Goal: Communication & Community: Share content

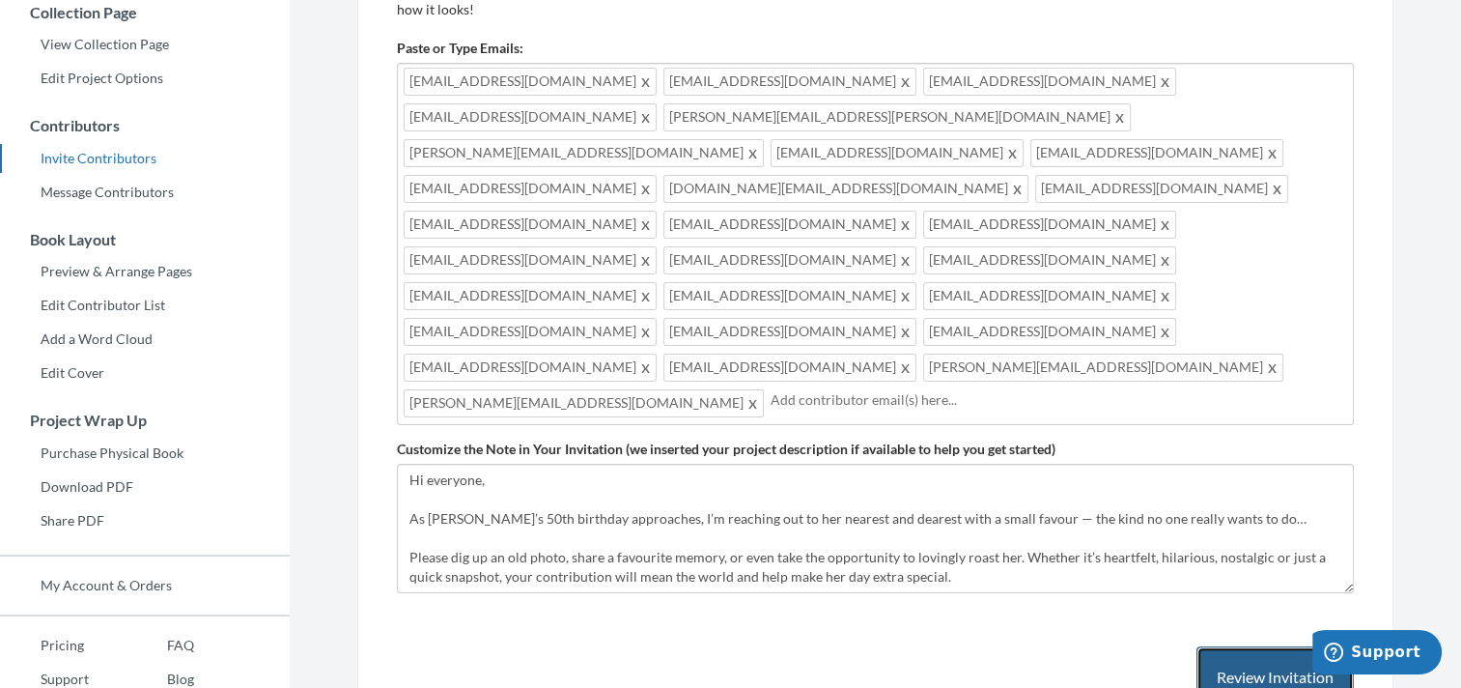
click at [1260, 646] on button "Review Invitation" at bounding box center [1275, 677] width 157 height 63
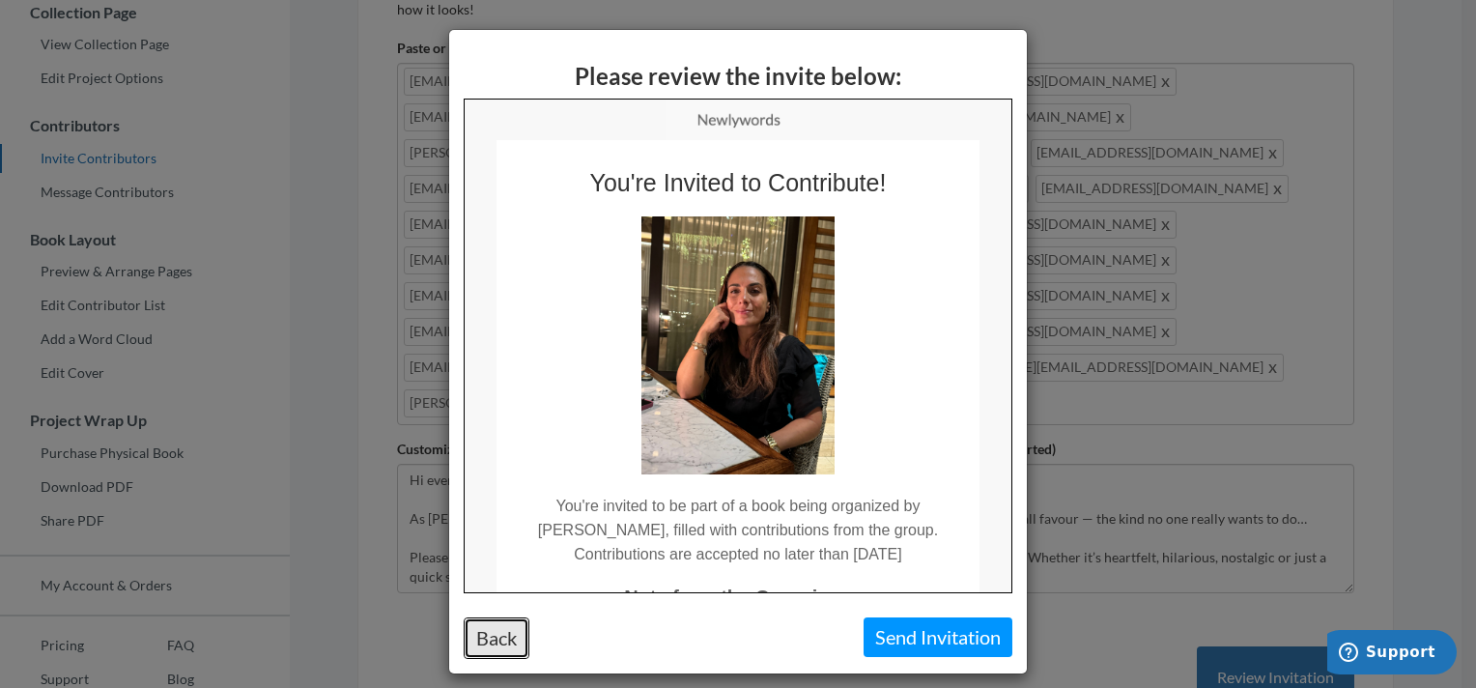
click at [490, 636] on button "Back" at bounding box center [497, 638] width 66 height 42
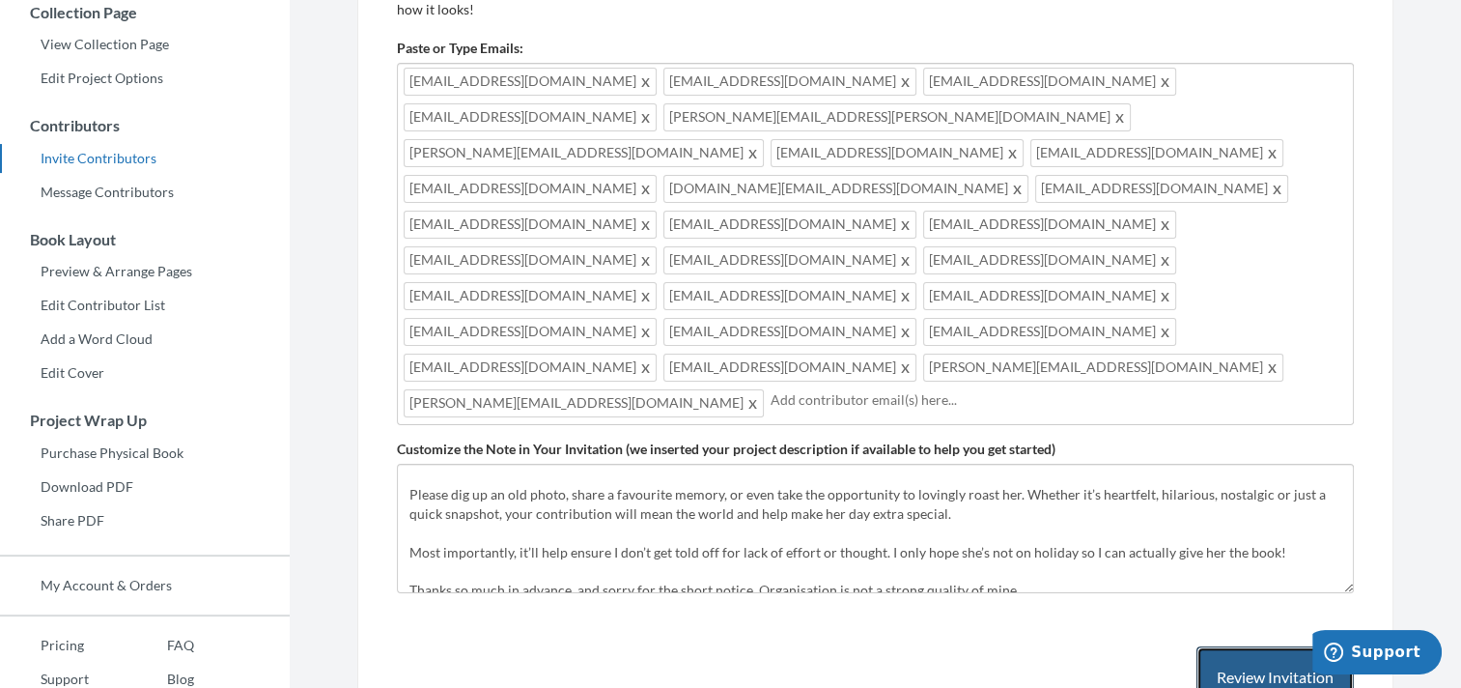
scroll to position [97, 0]
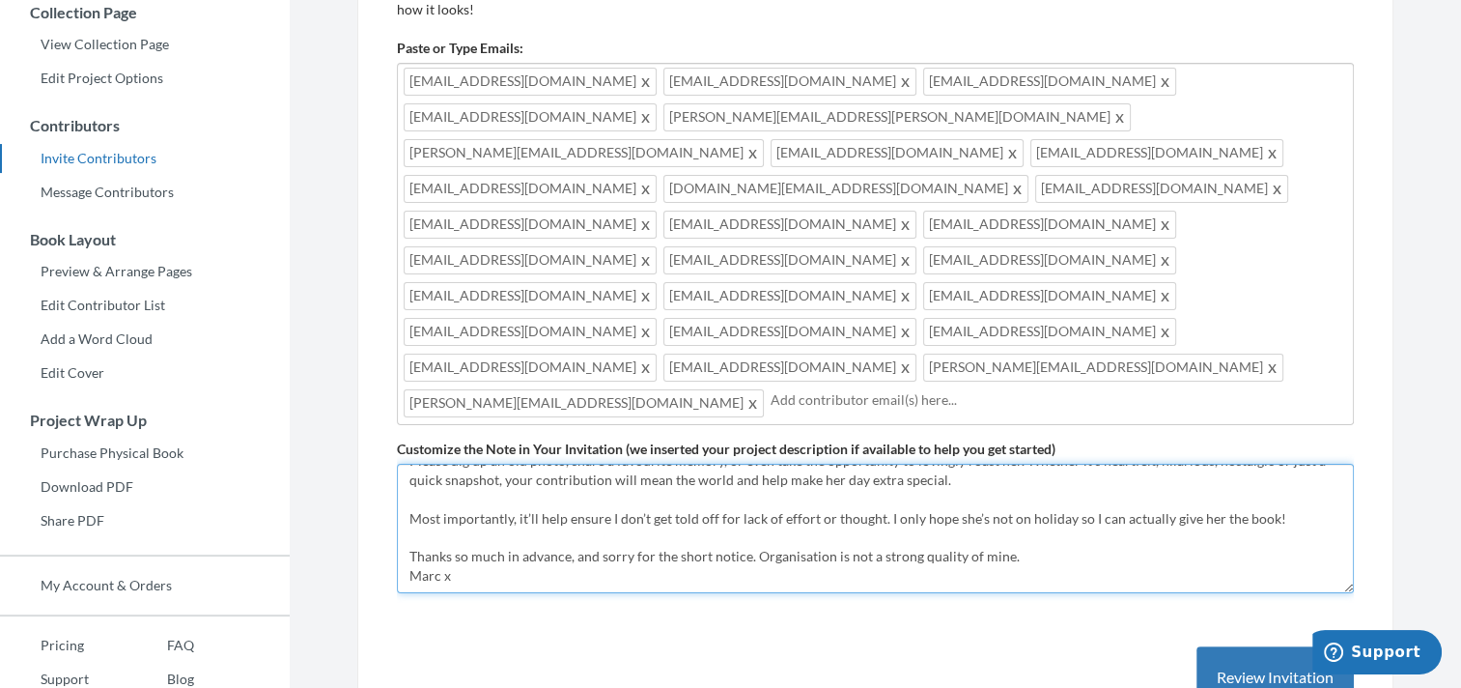
click at [881, 464] on textarea "Hi everyone, As [PERSON_NAME]’s 50th birthday approaches, I’m reaching out to h…" at bounding box center [875, 528] width 957 height 129
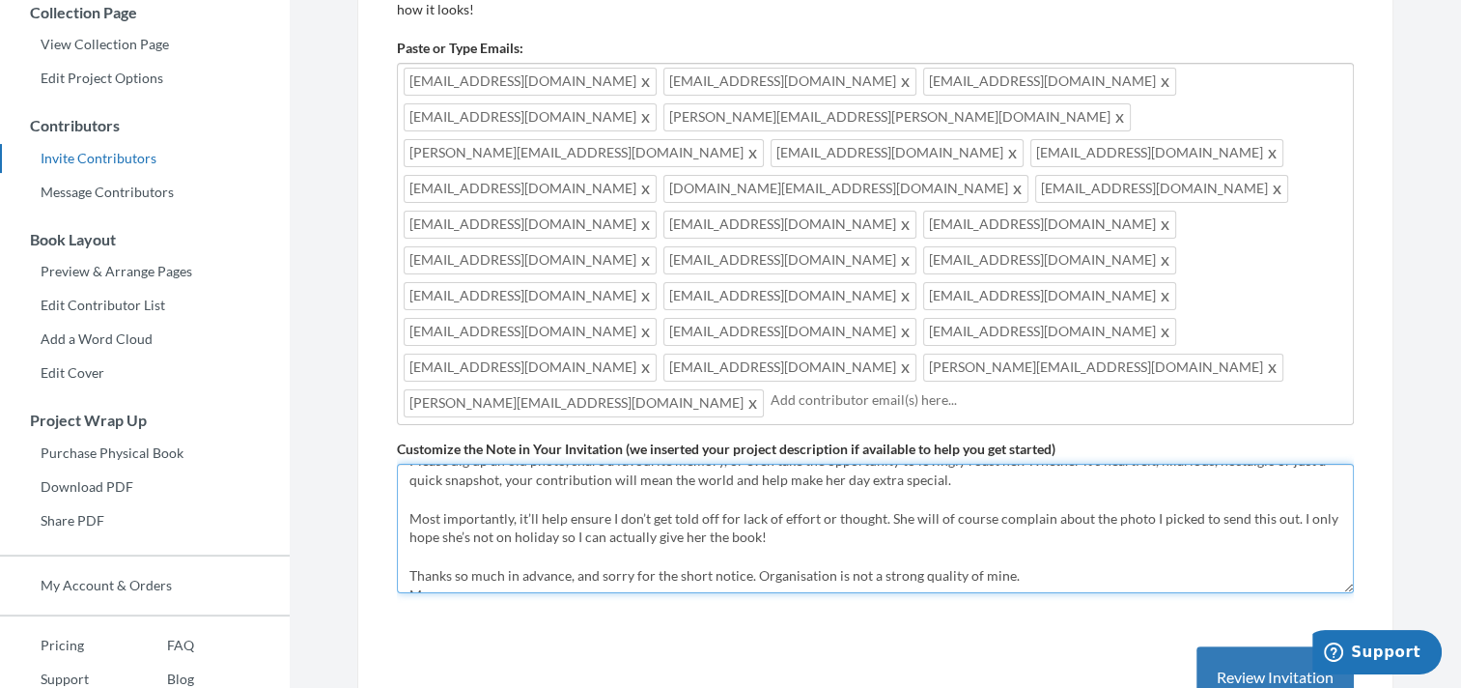
click at [873, 464] on textarea "Hi everyone, As [PERSON_NAME]’s 50th birthday approaches, I’m reaching out to h…" at bounding box center [875, 528] width 957 height 129
click at [1229, 464] on textarea "Hi everyone, As [PERSON_NAME]’s 50th birthday approaches, I’m reaching out to h…" at bounding box center [875, 528] width 957 height 129
click at [1228, 464] on textarea "Hi everyone, As [PERSON_NAME]’s 50th birthday approaches, I’m reaching out to h…" at bounding box center [875, 528] width 957 height 129
click at [495, 464] on textarea "Hi everyone, As [PERSON_NAME]’s 50th birthday approaches, I’m reaching out to h…" at bounding box center [875, 528] width 957 height 129
click at [972, 464] on textarea "Hi everyone, As [PERSON_NAME]’s 50th birthday approaches, I’m reaching out to h…" at bounding box center [875, 528] width 957 height 129
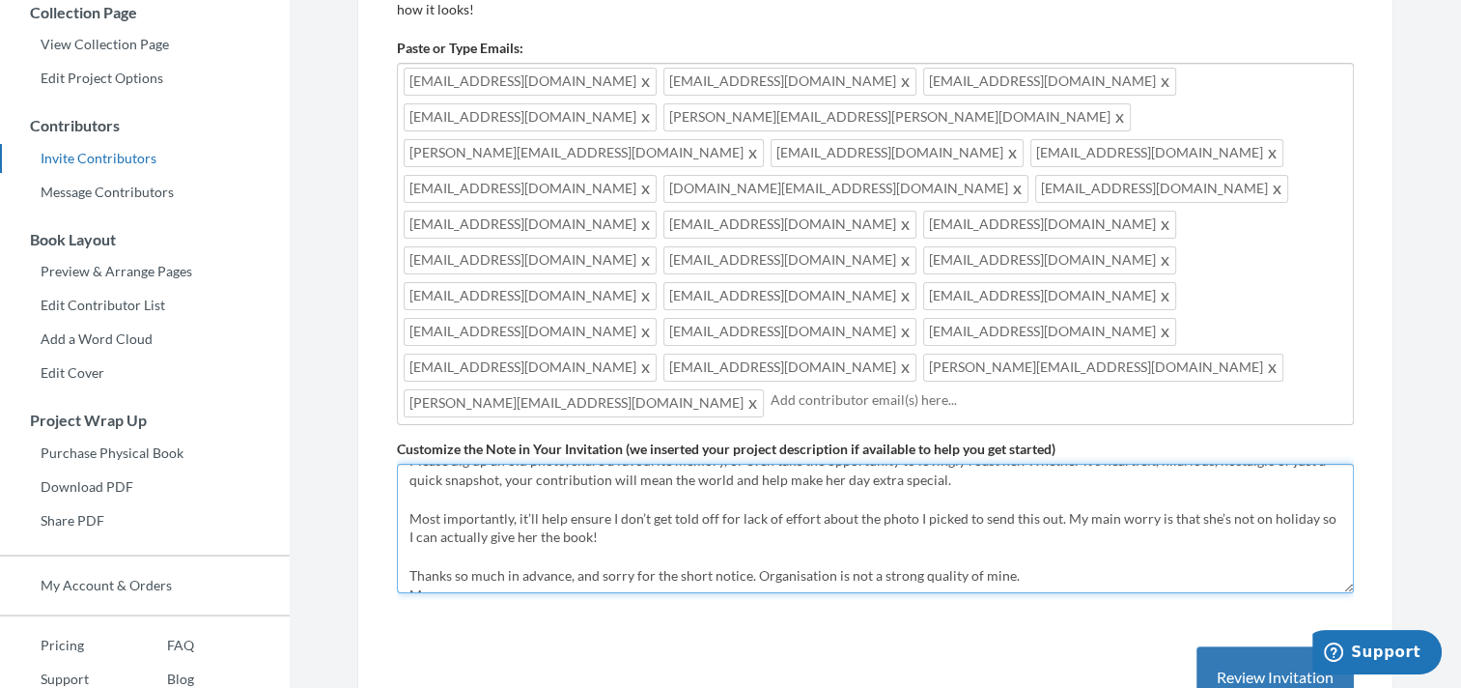
click at [618, 464] on textarea "Hi everyone, As [PERSON_NAME]’s 50th birthday approaches, I’m reaching out to h…" at bounding box center [875, 528] width 957 height 129
click at [1093, 464] on textarea "Hi everyone, As [PERSON_NAME]’s 50th birthday approaches, I’m reaching out to h…" at bounding box center [875, 528] width 957 height 129
click at [1289, 464] on textarea "Hi everyone, As [PERSON_NAME]’s 50th birthday approaches, I’m reaching out to h…" at bounding box center [875, 528] width 957 height 129
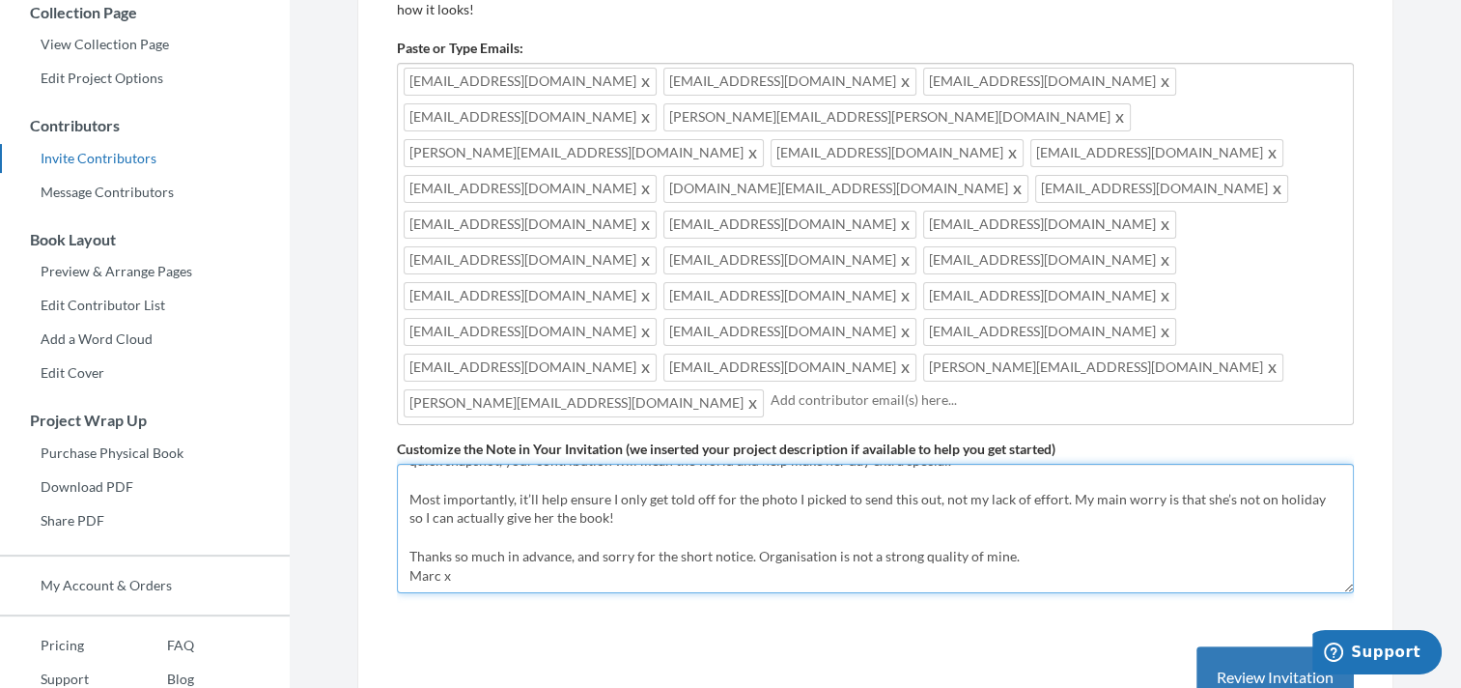
scroll to position [367, 0]
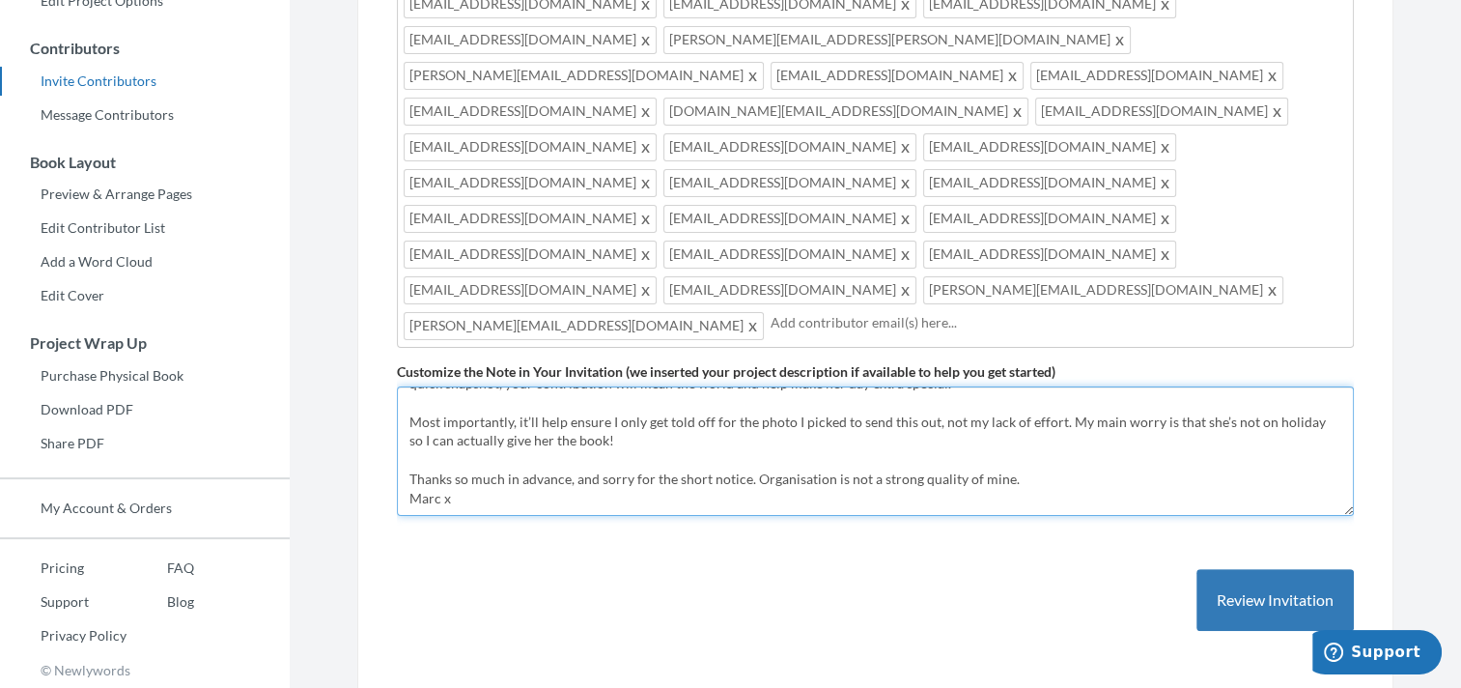
click at [403, 386] on textarea "Hi everyone, As [PERSON_NAME]’s 50th birthday approaches, I’m reaching out to h…" at bounding box center [875, 450] width 957 height 129
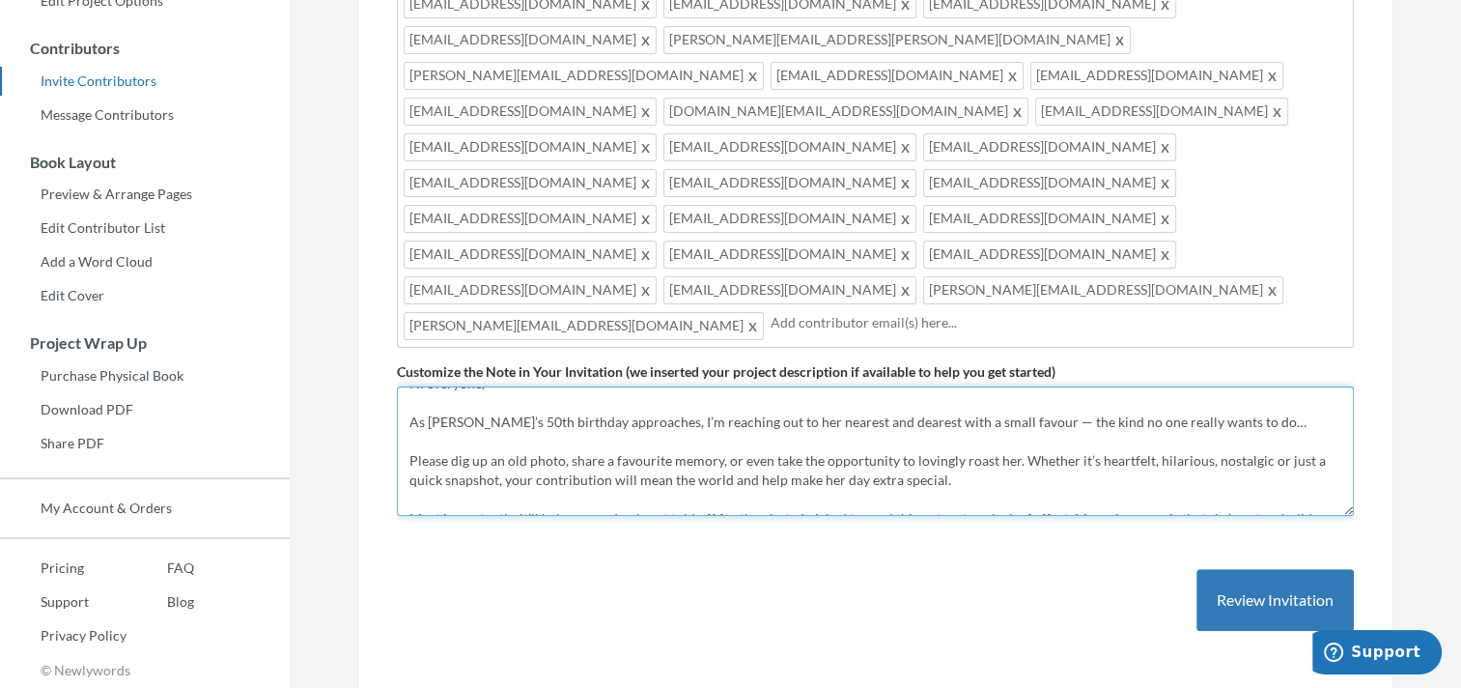
scroll to position [0, 0]
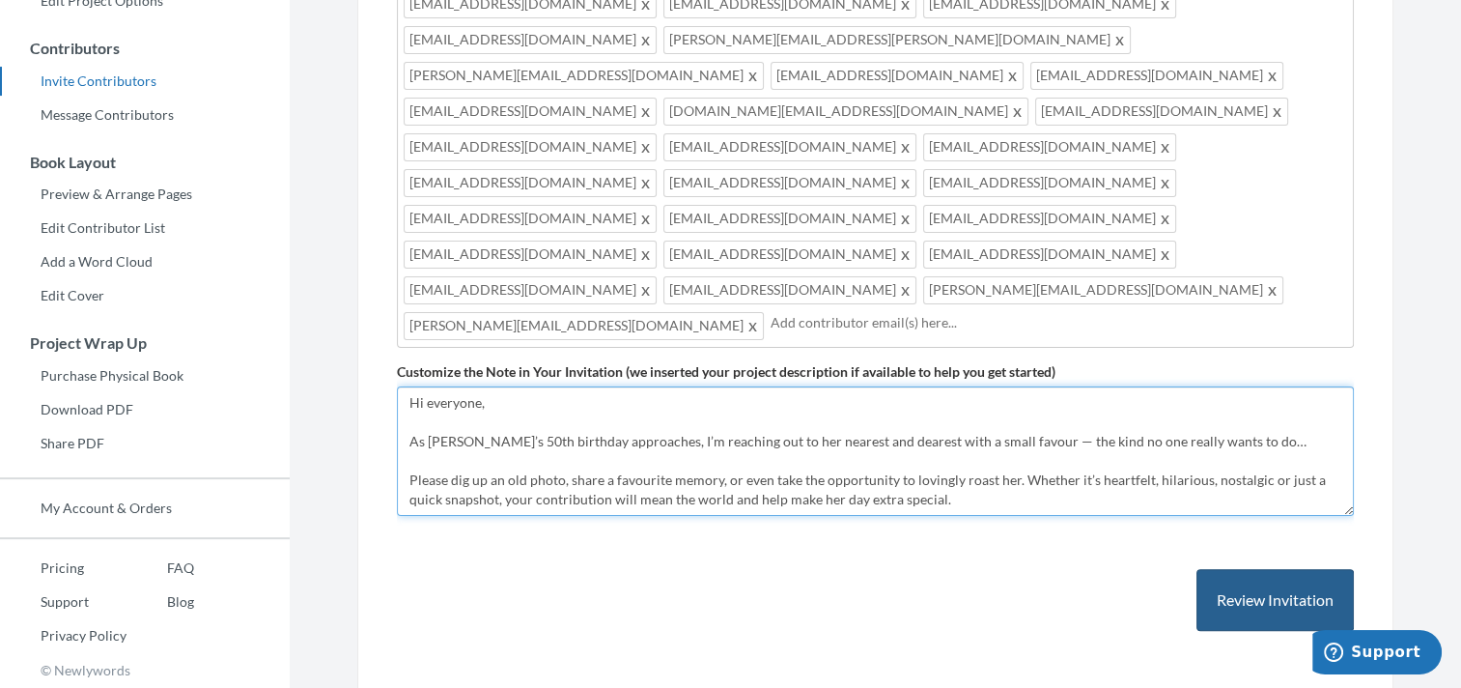
type textarea "Hi everyone, As [PERSON_NAME]’s 50th birthday approaches, I’m reaching out to h…"
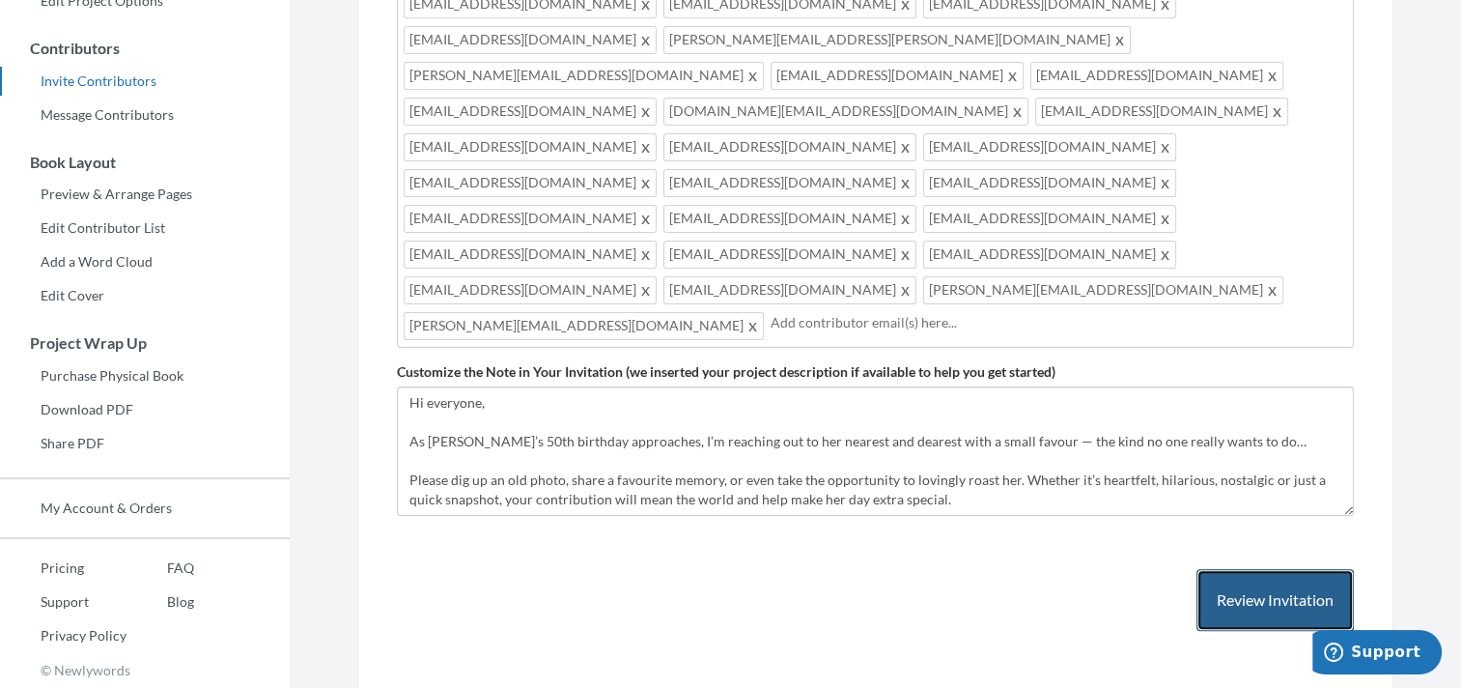
click at [1236, 569] on button "Review Invitation" at bounding box center [1275, 600] width 157 height 63
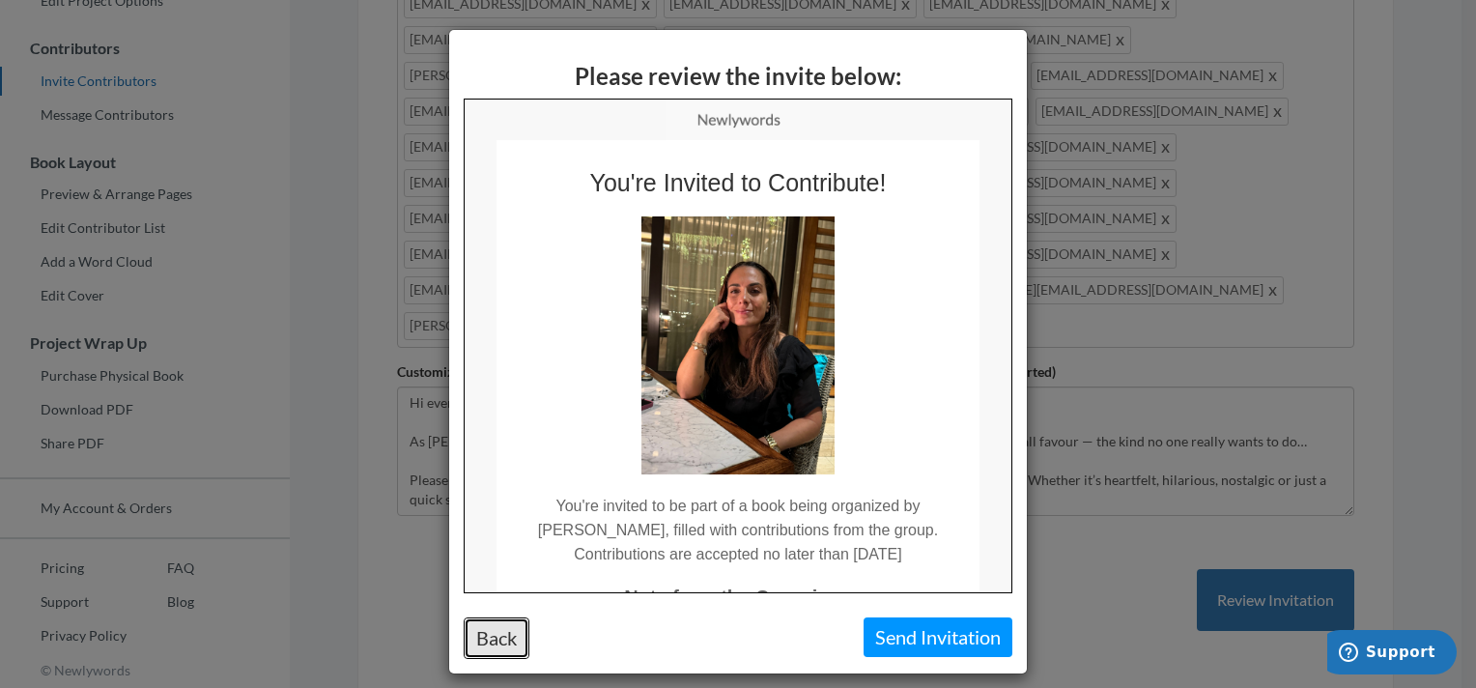
click at [495, 639] on button "Back" at bounding box center [497, 638] width 66 height 42
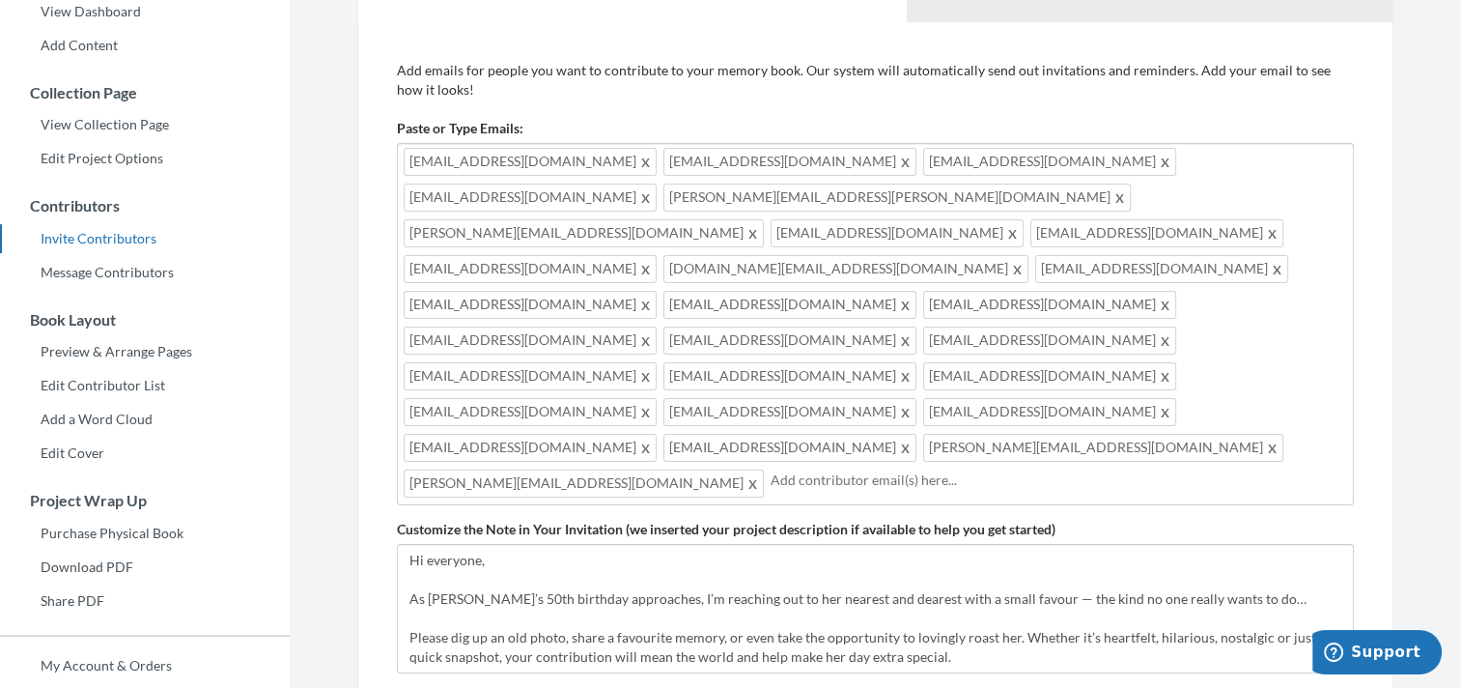
scroll to position [367, 0]
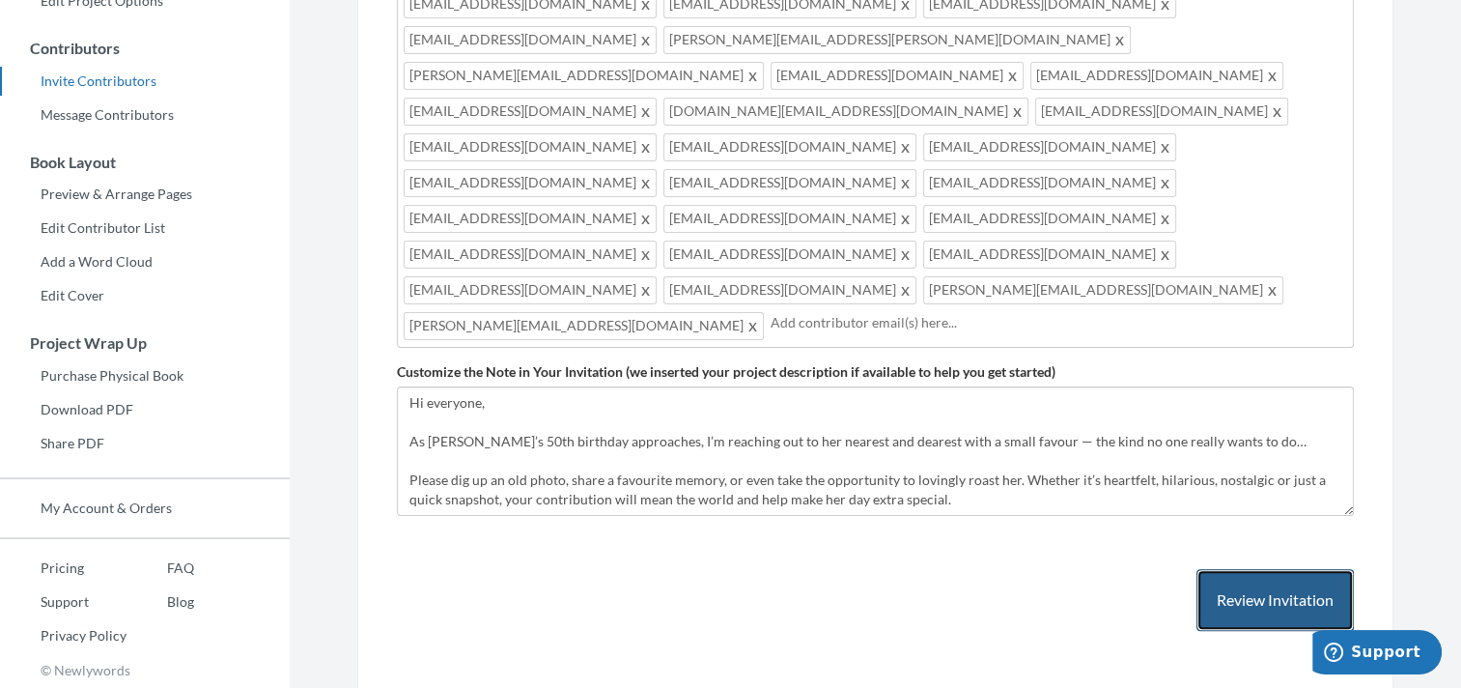
click at [1241, 569] on button "Review Invitation" at bounding box center [1275, 600] width 157 height 63
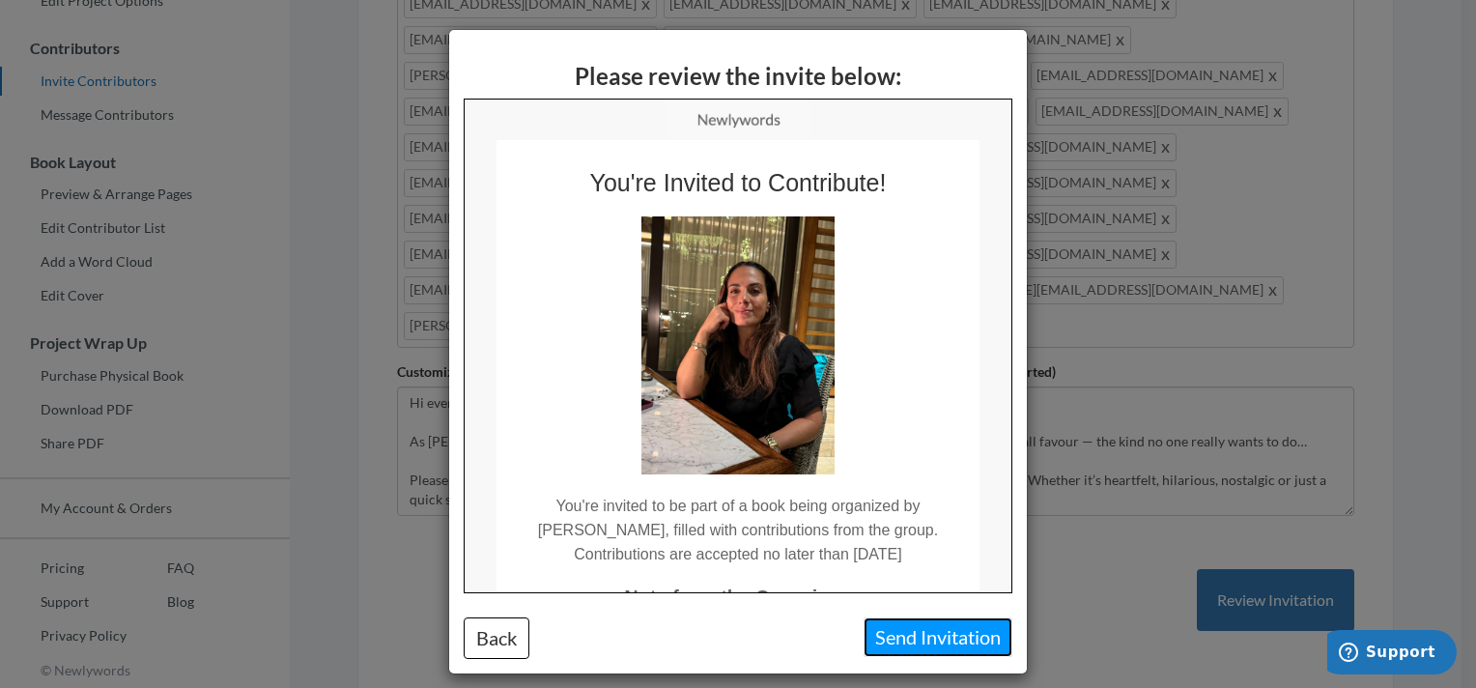
click at [890, 637] on button "Send Invitation" at bounding box center [938, 637] width 149 height 40
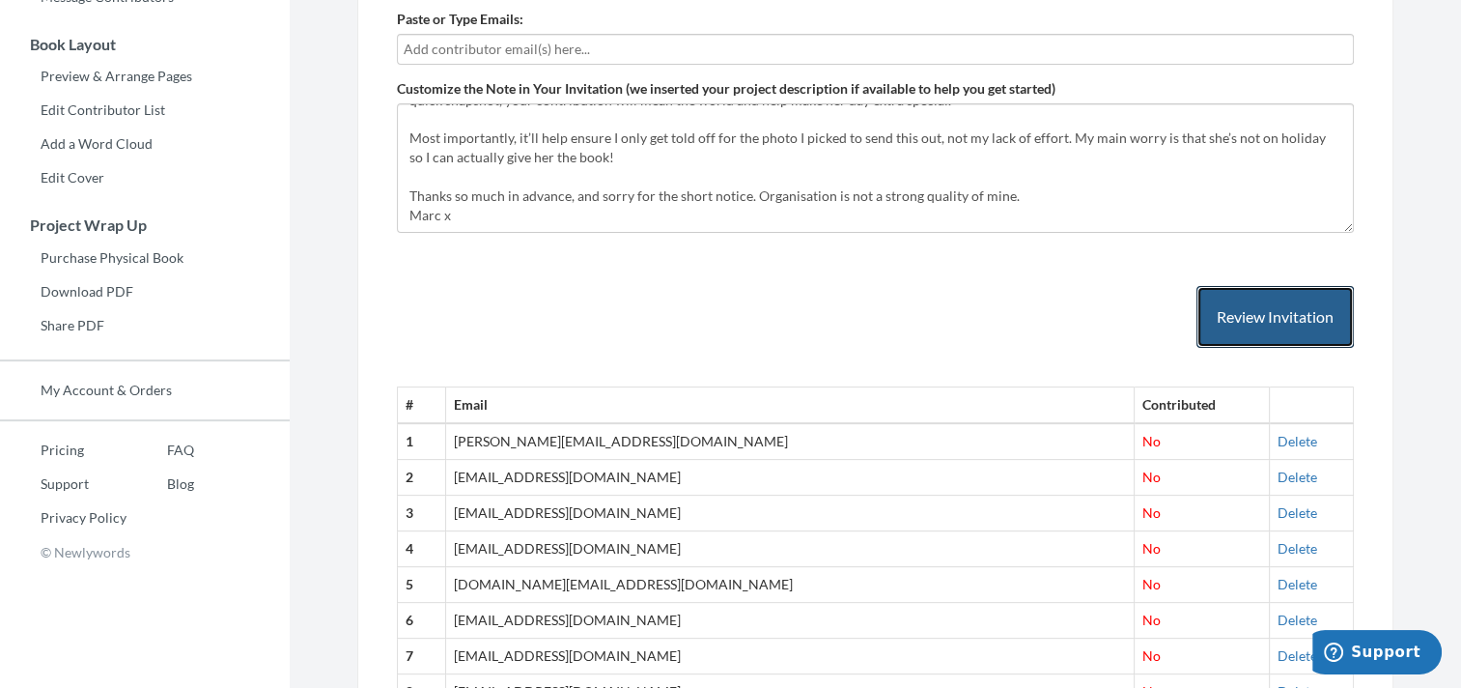
scroll to position [329, 0]
